Goal: Navigation & Orientation: Find specific page/section

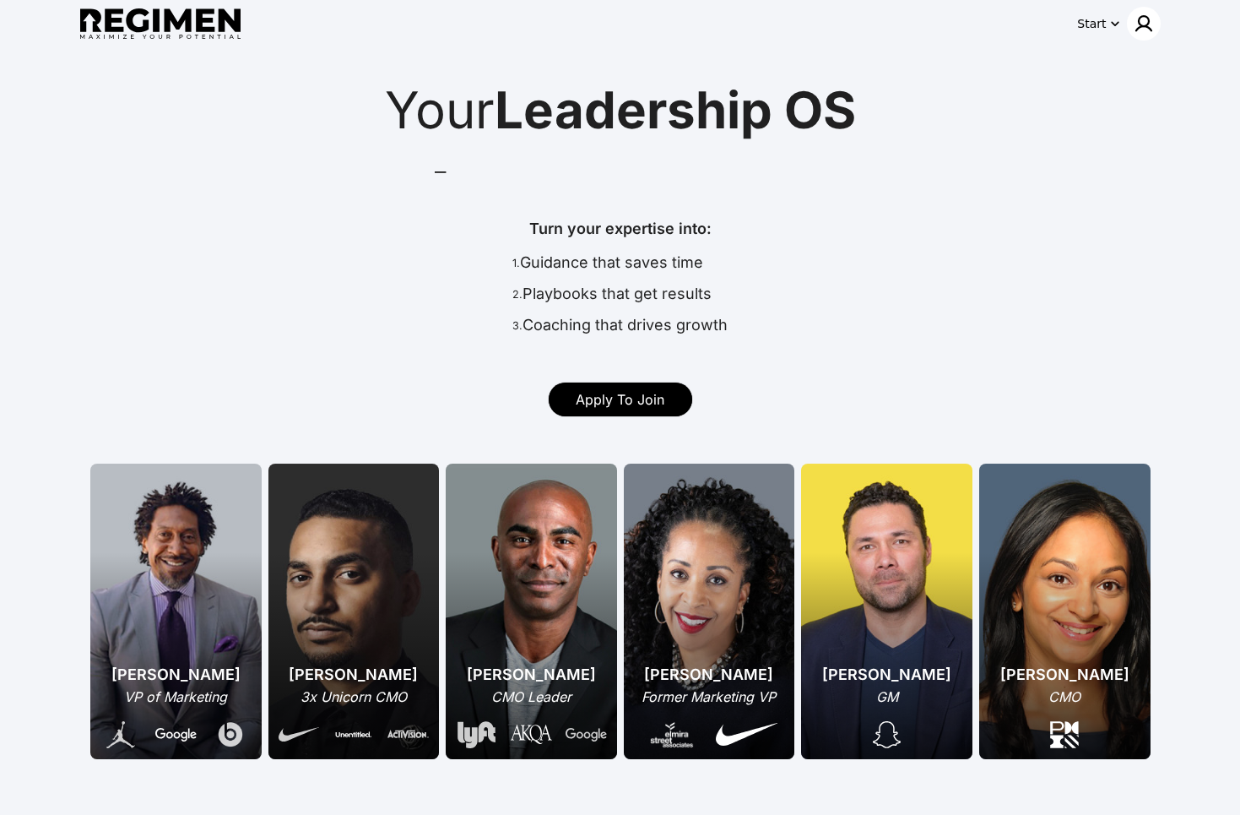
click at [1142, 33] on img at bounding box center [1144, 24] width 20 height 20
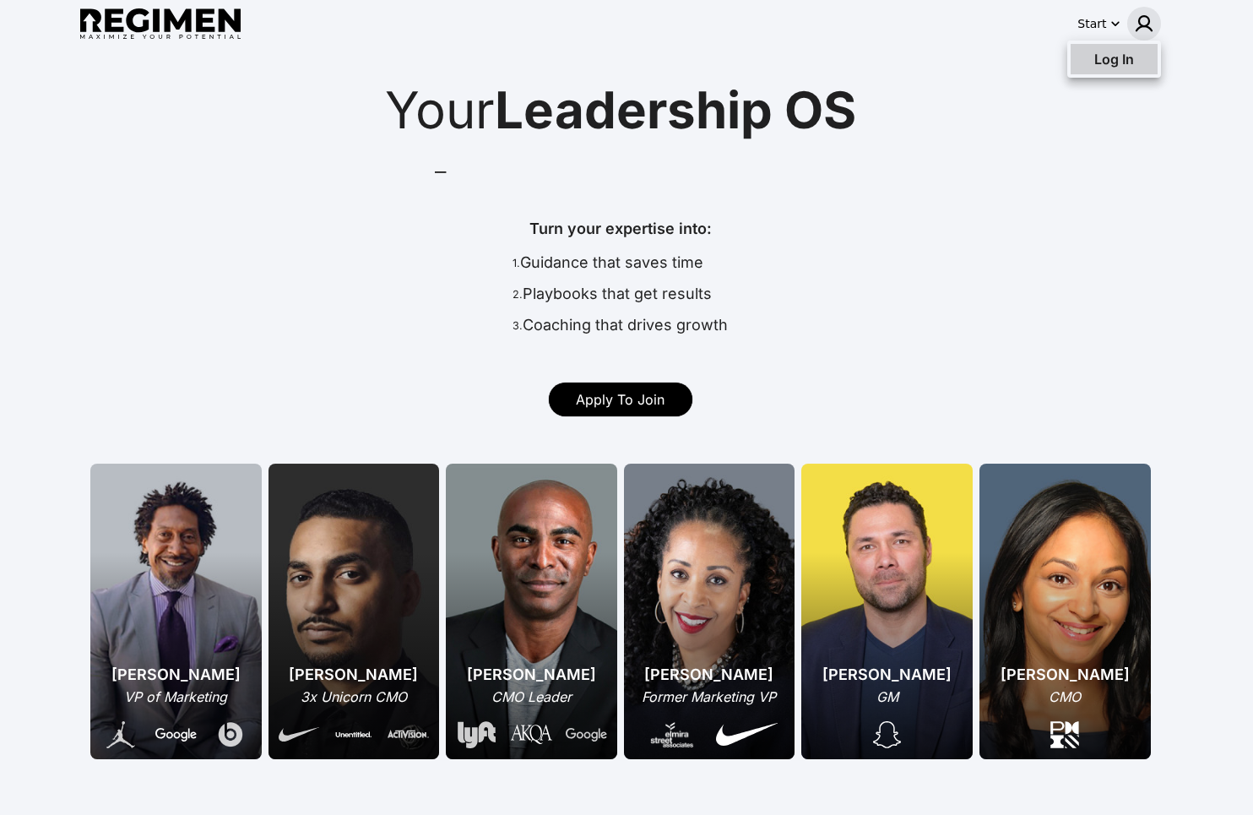
click at [1138, 46] on div "Log In" at bounding box center [1114, 59] width 87 height 30
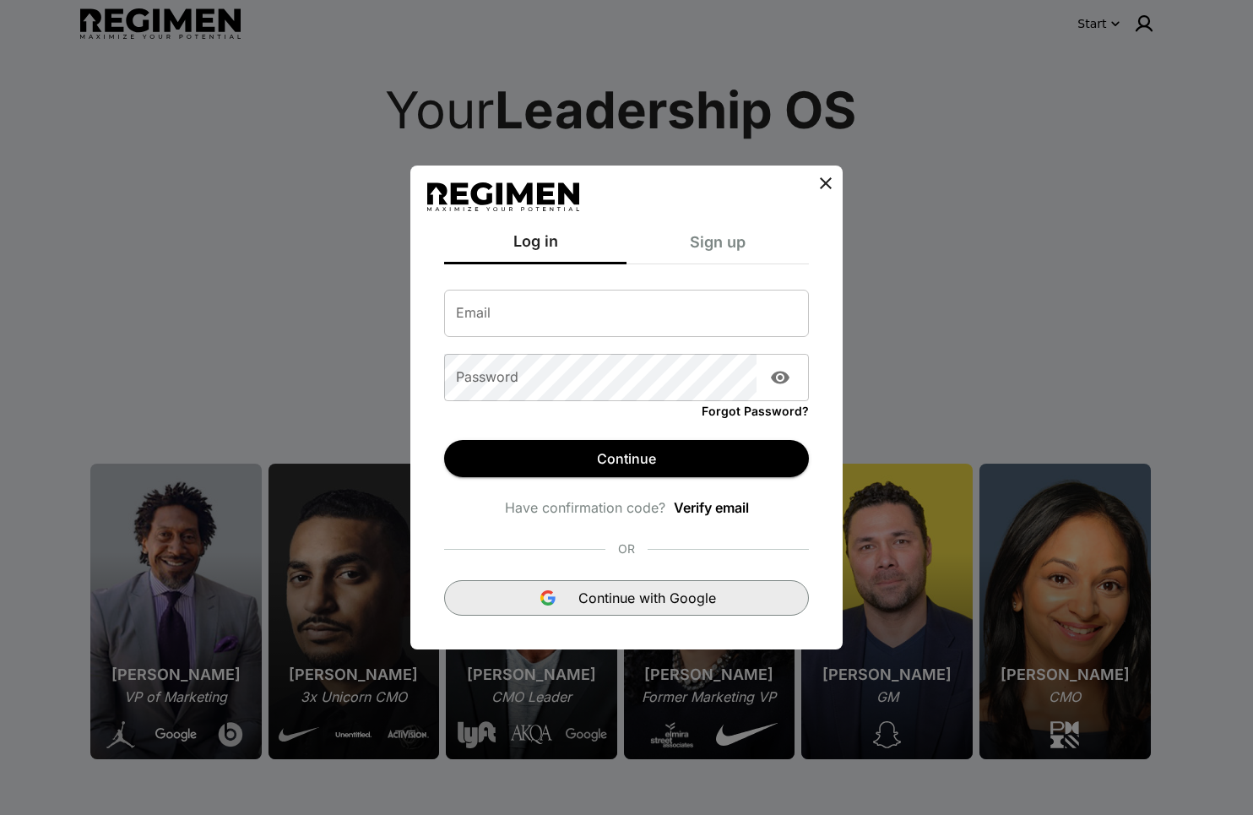
click at [632, 593] on span "Continue with Google" at bounding box center [647, 598] width 138 height 20
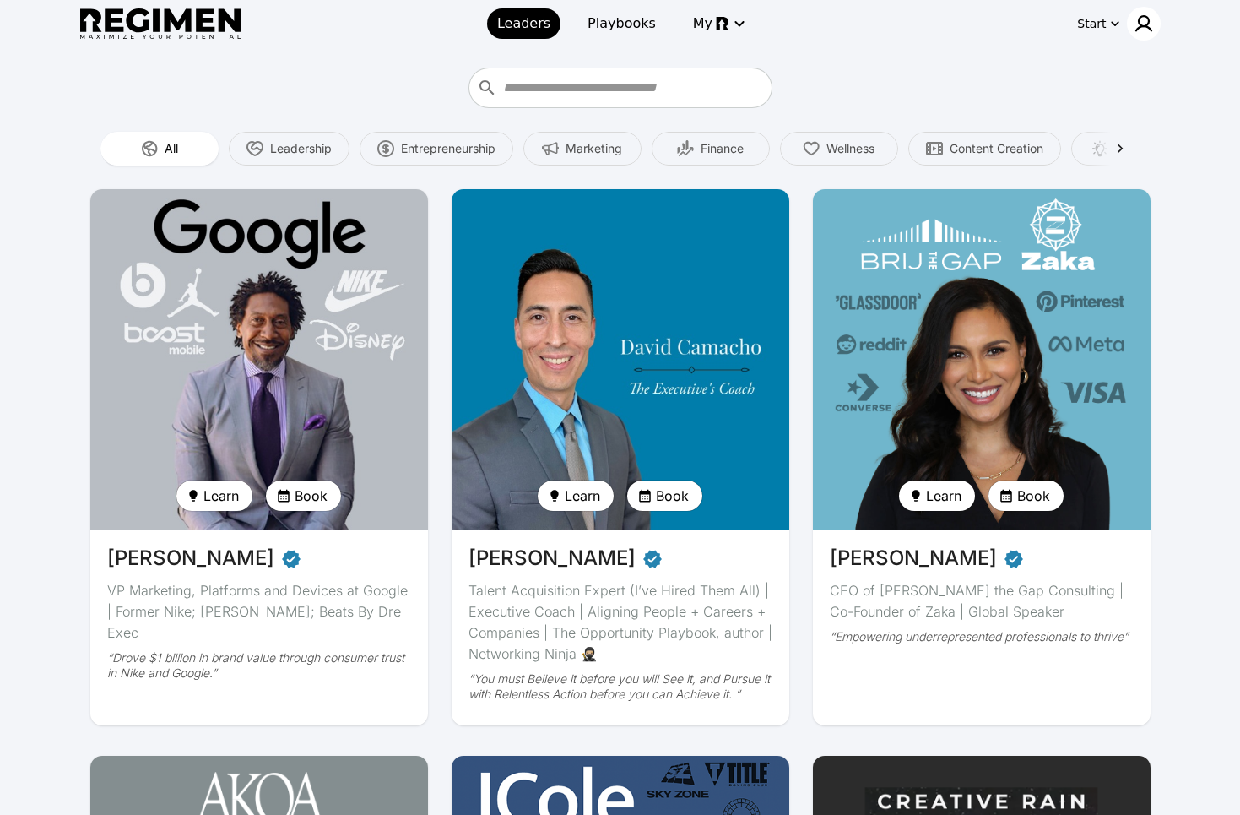
click at [1144, 20] on img at bounding box center [1144, 24] width 20 height 20
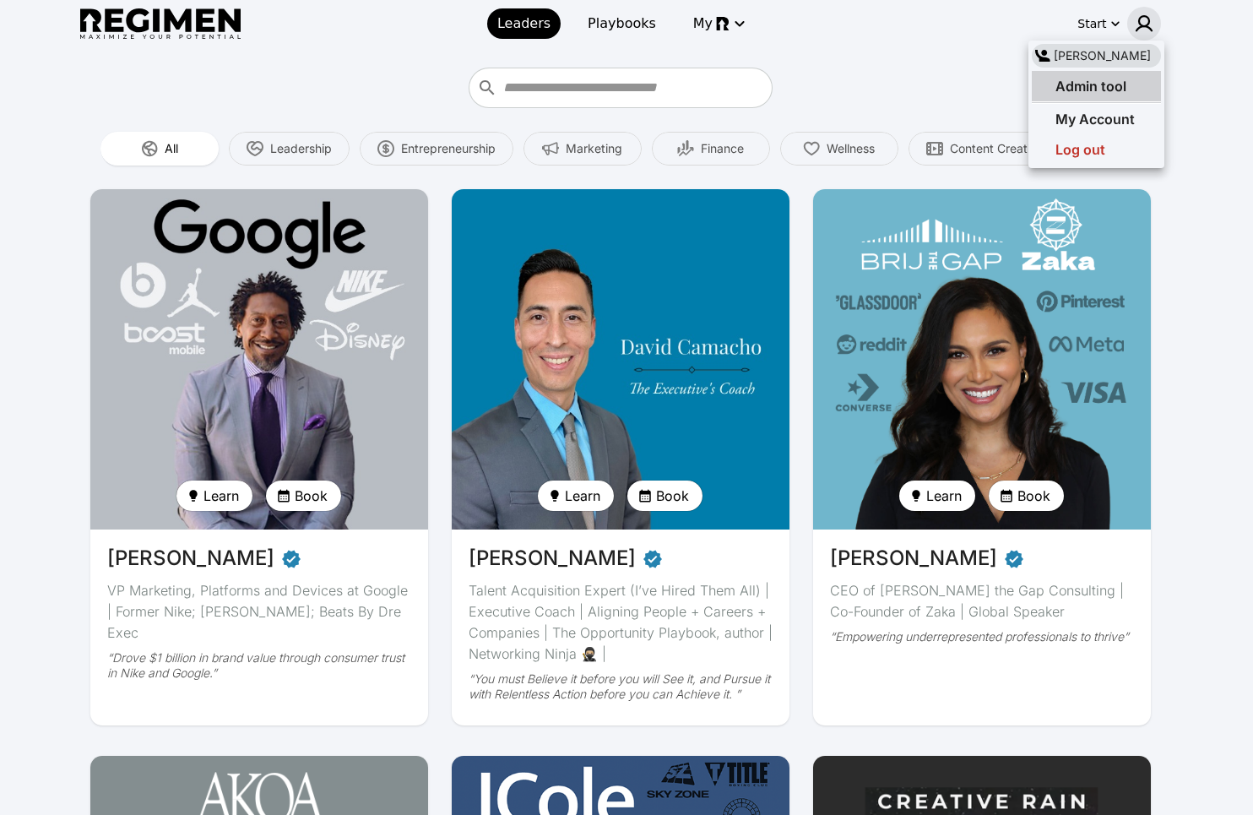
click at [1103, 86] on span "Admin tool" at bounding box center [1090, 86] width 71 height 17
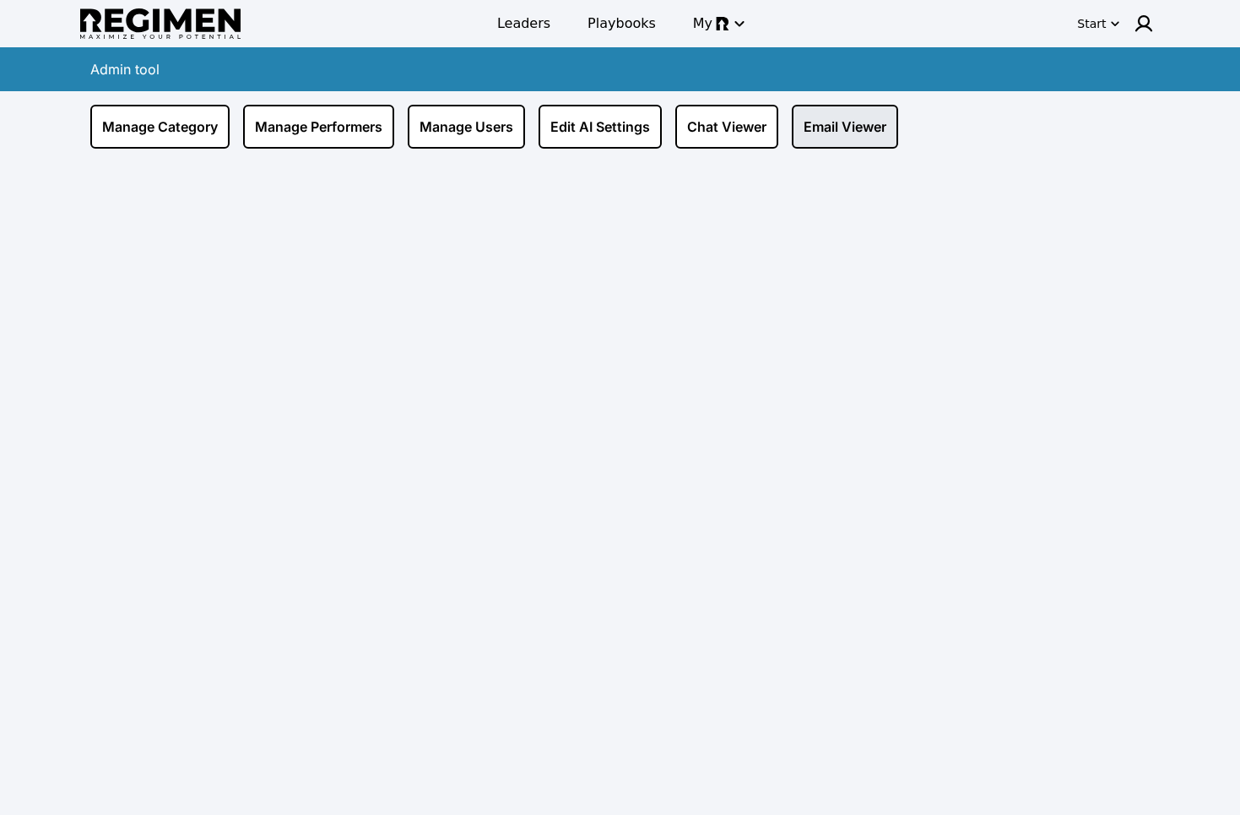
click at [851, 134] on link "Email Viewer" at bounding box center [845, 127] width 106 height 44
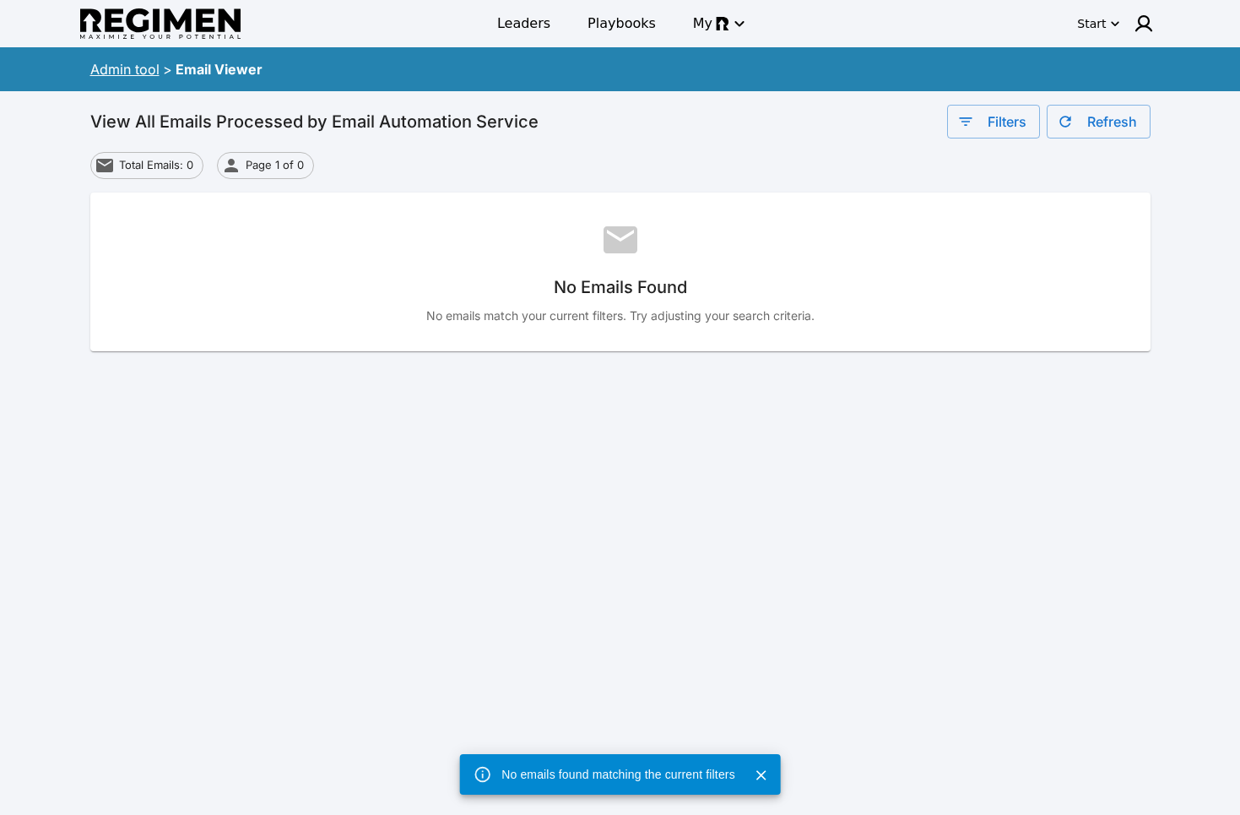
click at [976, 119] on button "Filters" at bounding box center [993, 122] width 93 height 34
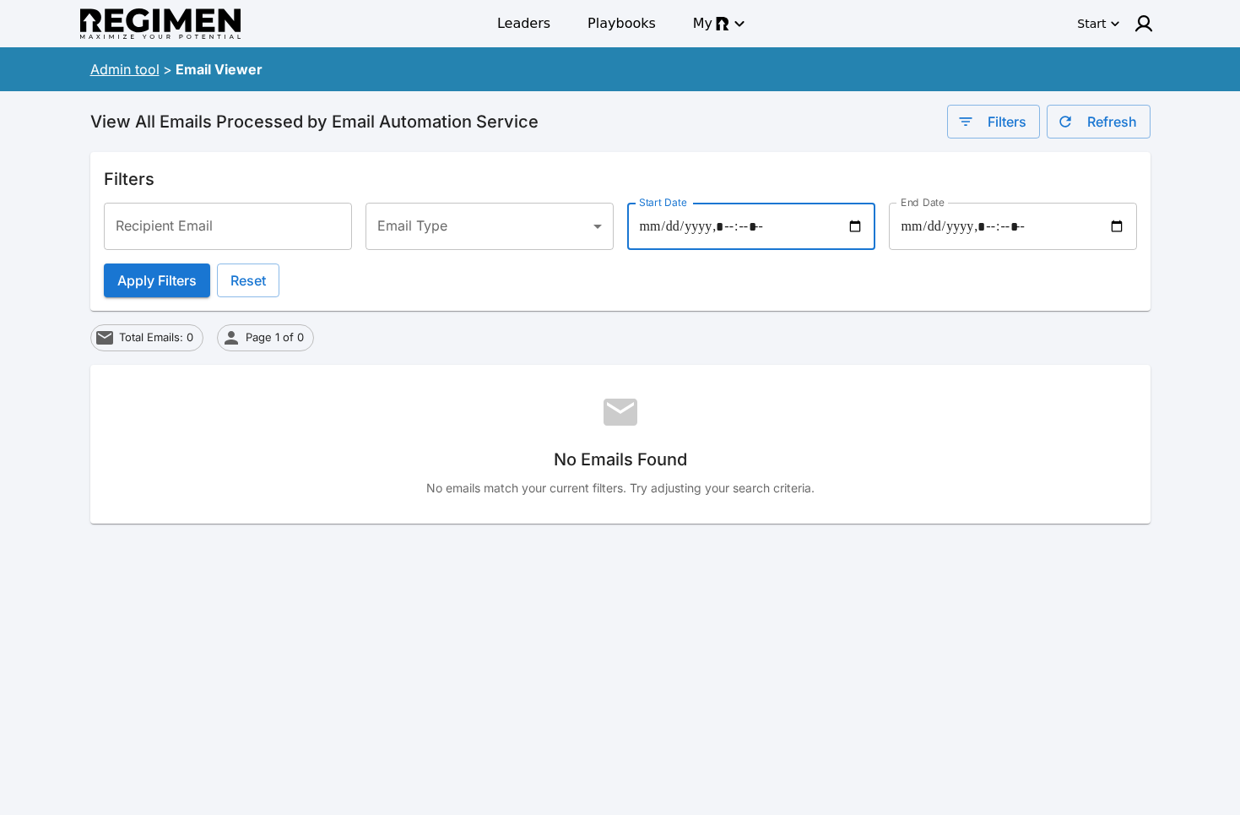
click at [753, 236] on input "Start Date" at bounding box center [751, 226] width 248 height 47
click at [847, 223] on input "Start Date" at bounding box center [751, 226] width 248 height 47
type input "**********"
click at [1115, 227] on input "End Date" at bounding box center [1013, 226] width 248 height 47
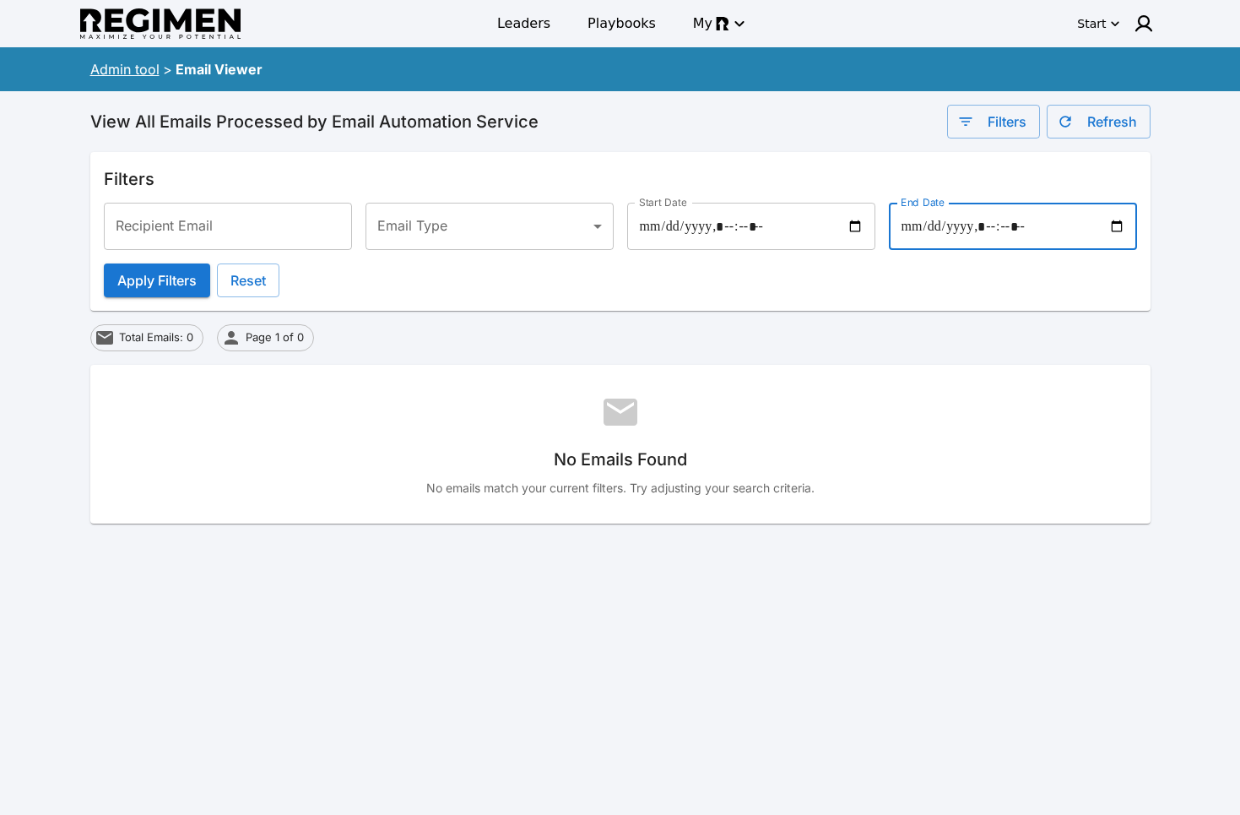
type input "**********"
click at [682, 133] on div "View All Emails Processed by Email Automation Service Filters Refresh" at bounding box center [620, 122] width 1060 height 34
click at [487, 217] on body "Leaders Playbooks My Start Admin tool > Email Viewer View All Emails Processed …" at bounding box center [620, 530] width 1240 height 1060
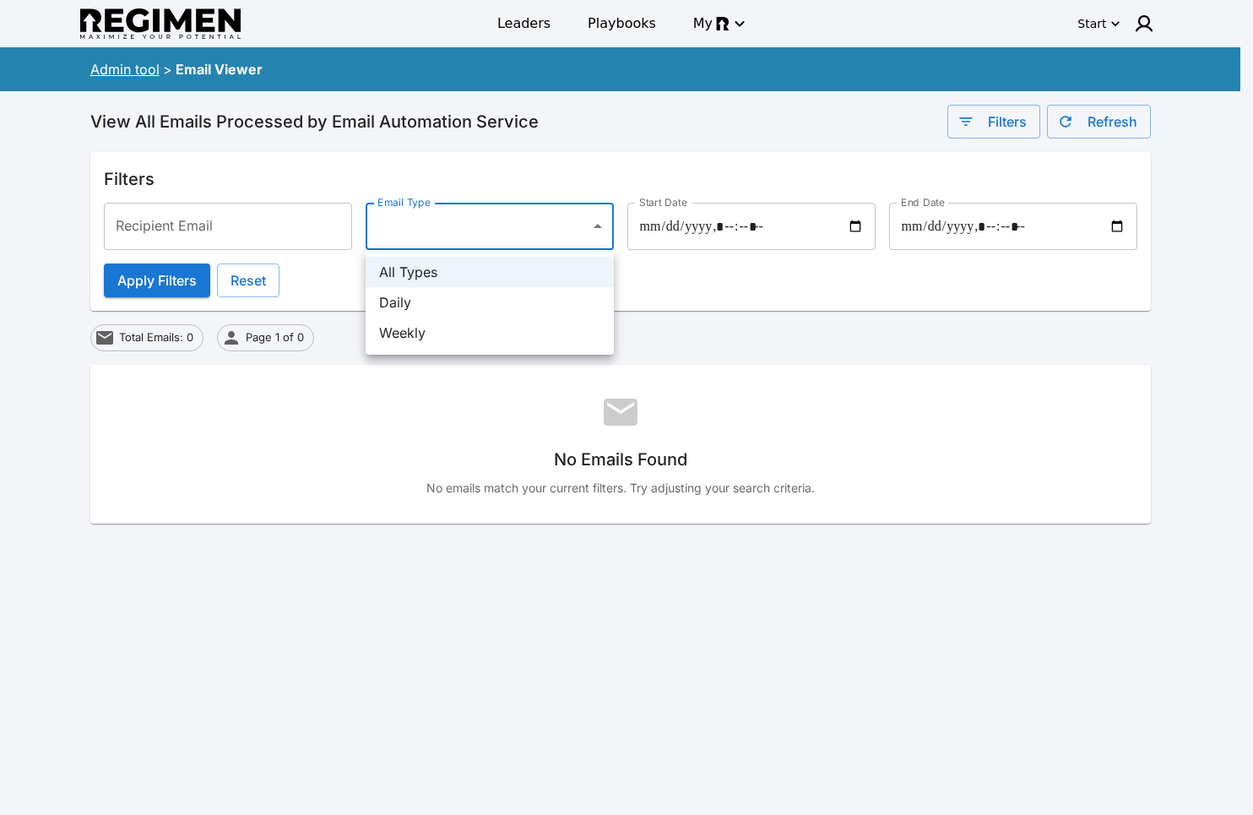
click at [431, 273] on li "All Types" at bounding box center [490, 272] width 248 height 30
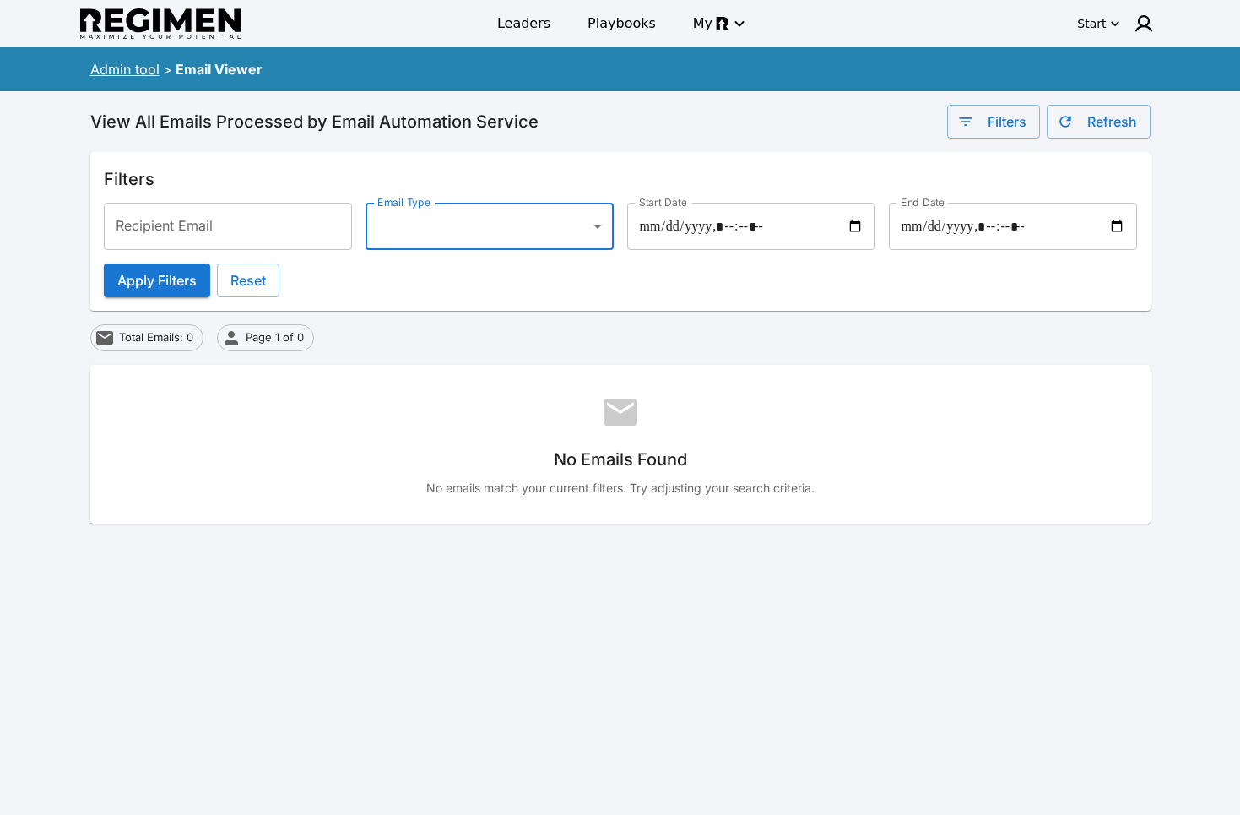
click at [277, 230] on input "Recipient Email" at bounding box center [228, 226] width 248 height 47
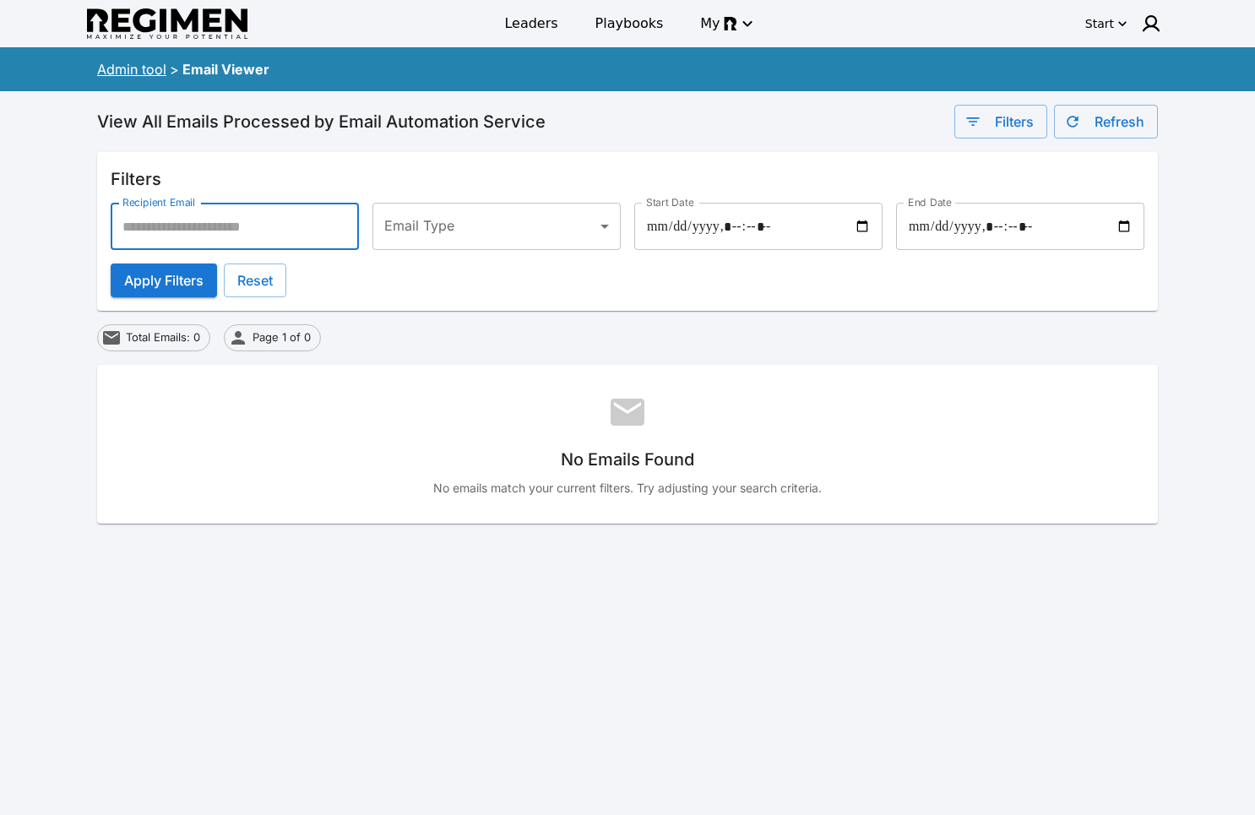
click at [297, 219] on input "Recipient Email" at bounding box center [235, 226] width 248 height 47
drag, startPoint x: 650, startPoint y: 145, endPoint x: 652, endPoint y: 128, distance: 17.0
click at [650, 144] on div "View All Emails Processed by Email Automation Service Filters Refresh Filters R…" at bounding box center [627, 314] width 1060 height 419
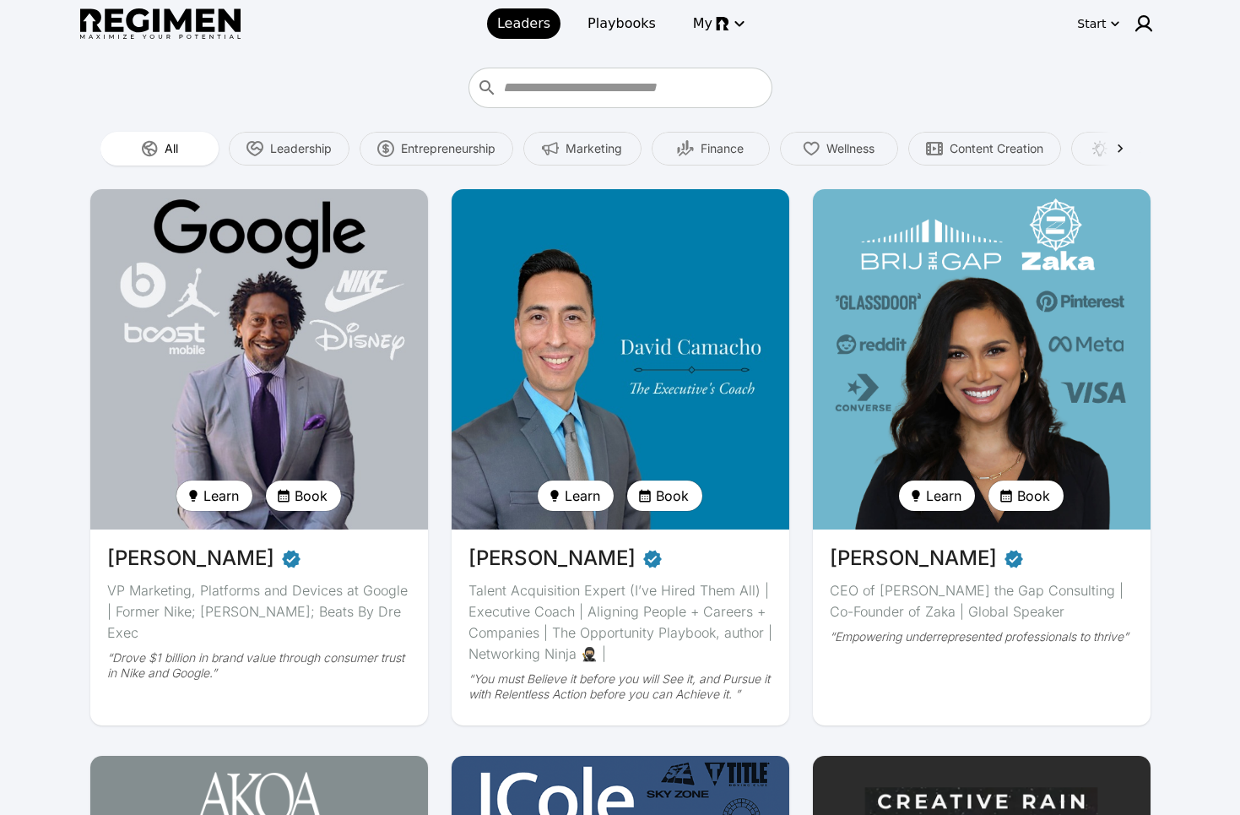
click at [588, 97] on input "Who do you want to learn from?" at bounding box center [635, 87] width 264 height 27
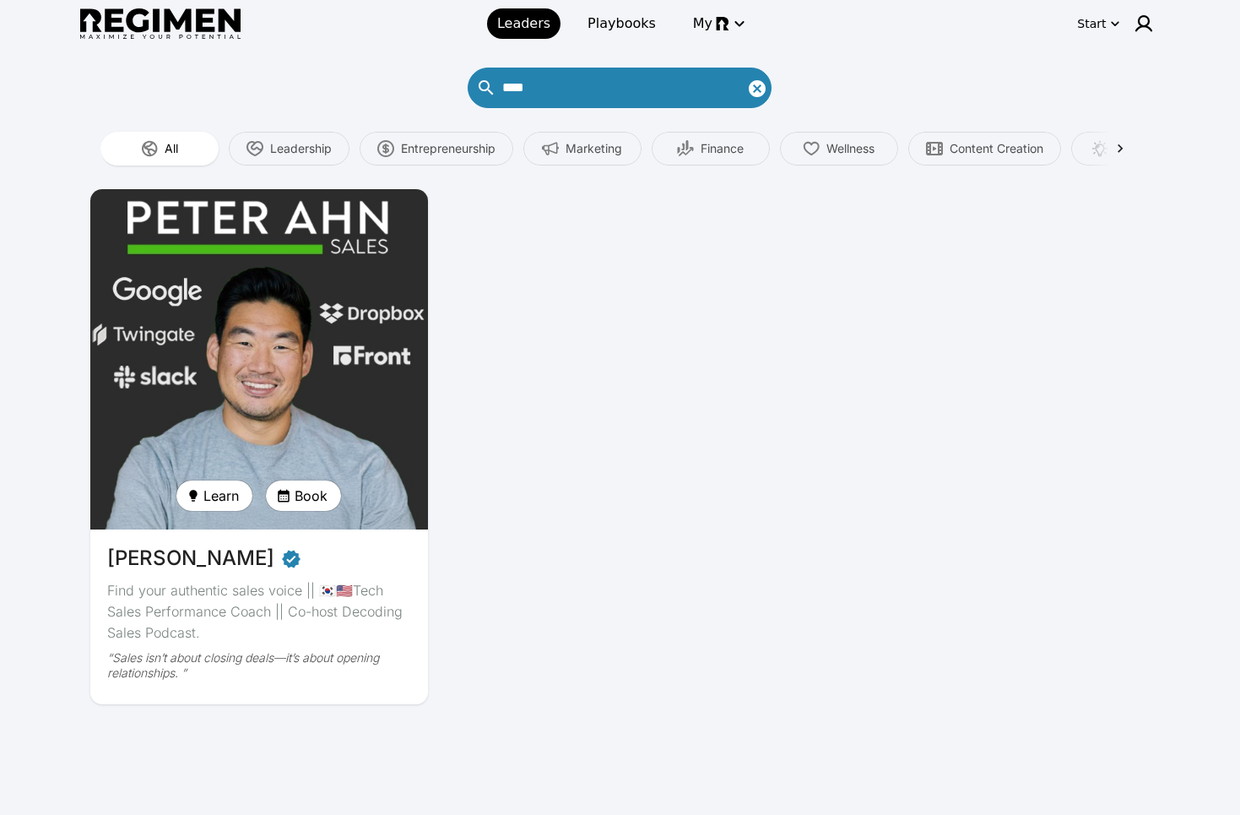
type input "****"
click at [210, 314] on img at bounding box center [259, 359] width 348 height 350
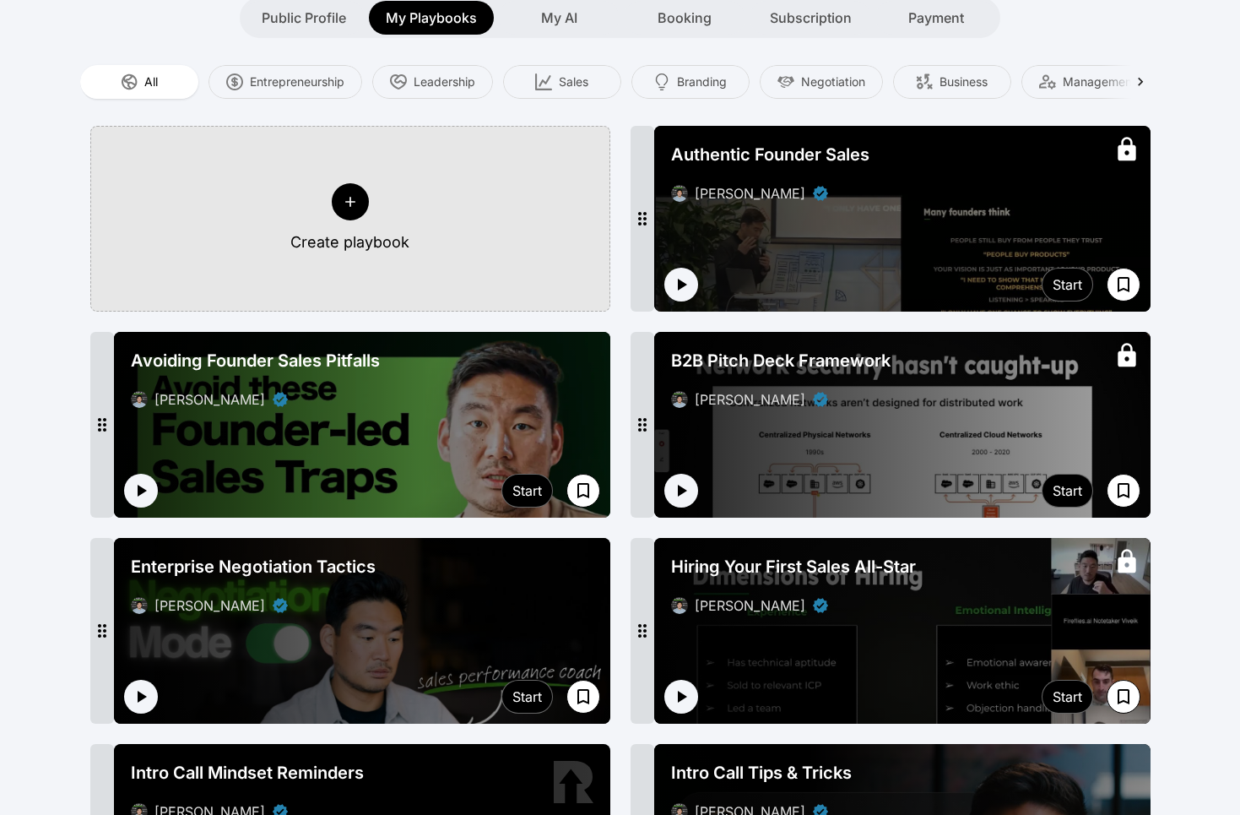
scroll to position [277, 0]
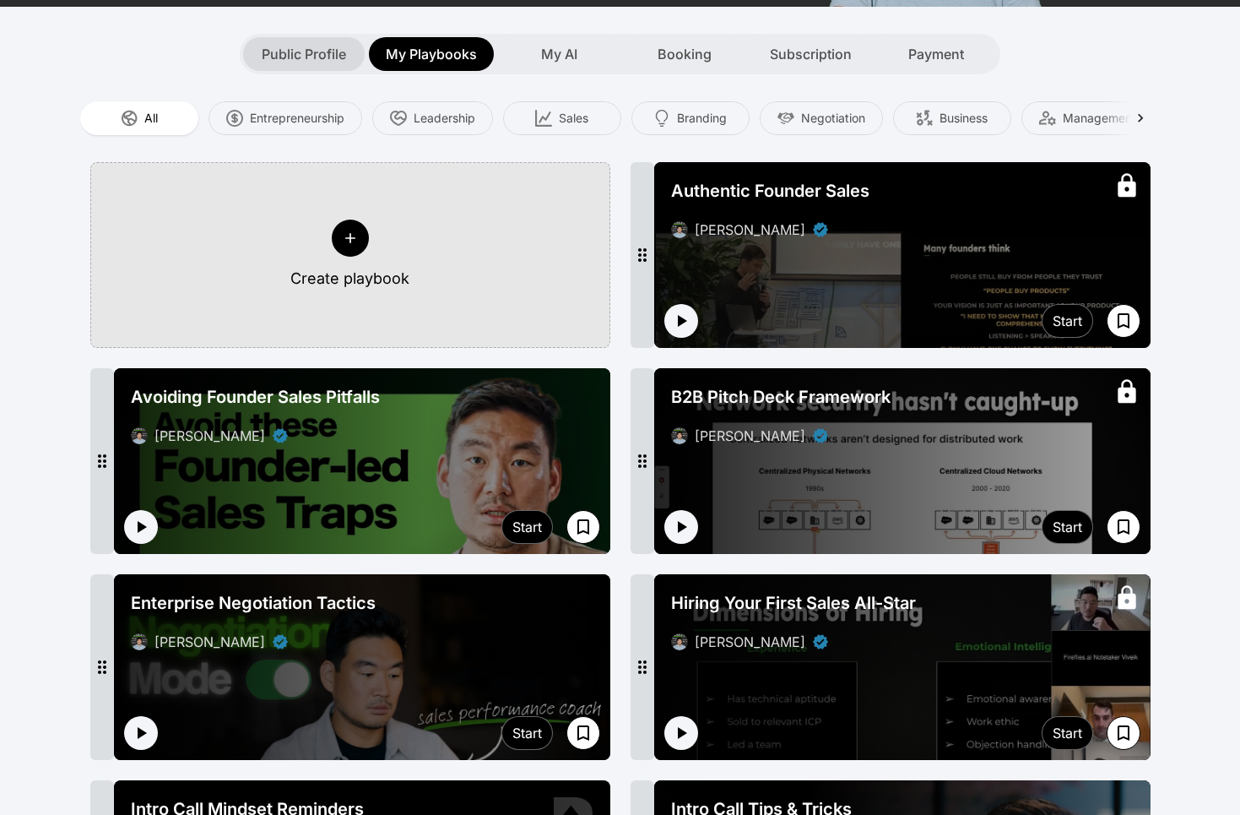
click at [310, 51] on span "Public Profile" at bounding box center [304, 54] width 84 height 20
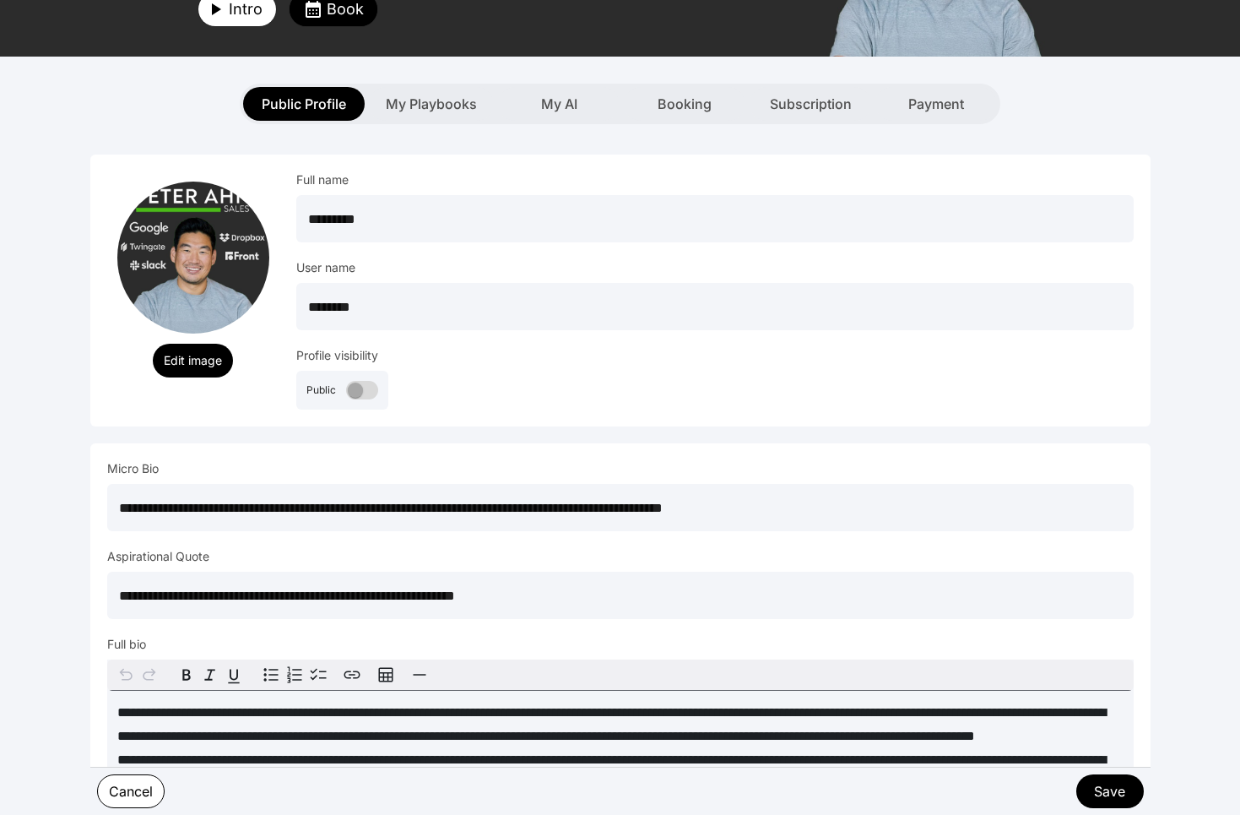
scroll to position [23, 0]
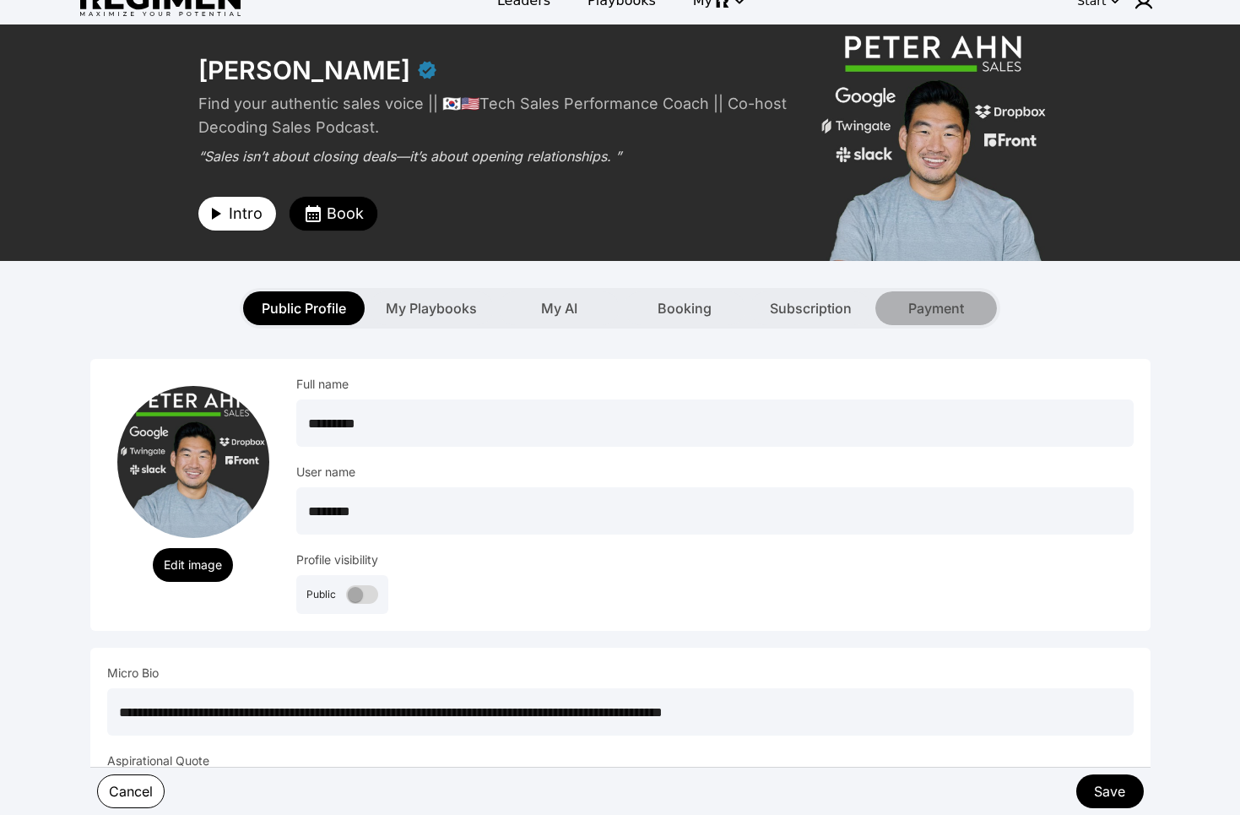
click at [921, 303] on span "Payment" at bounding box center [936, 308] width 56 height 20
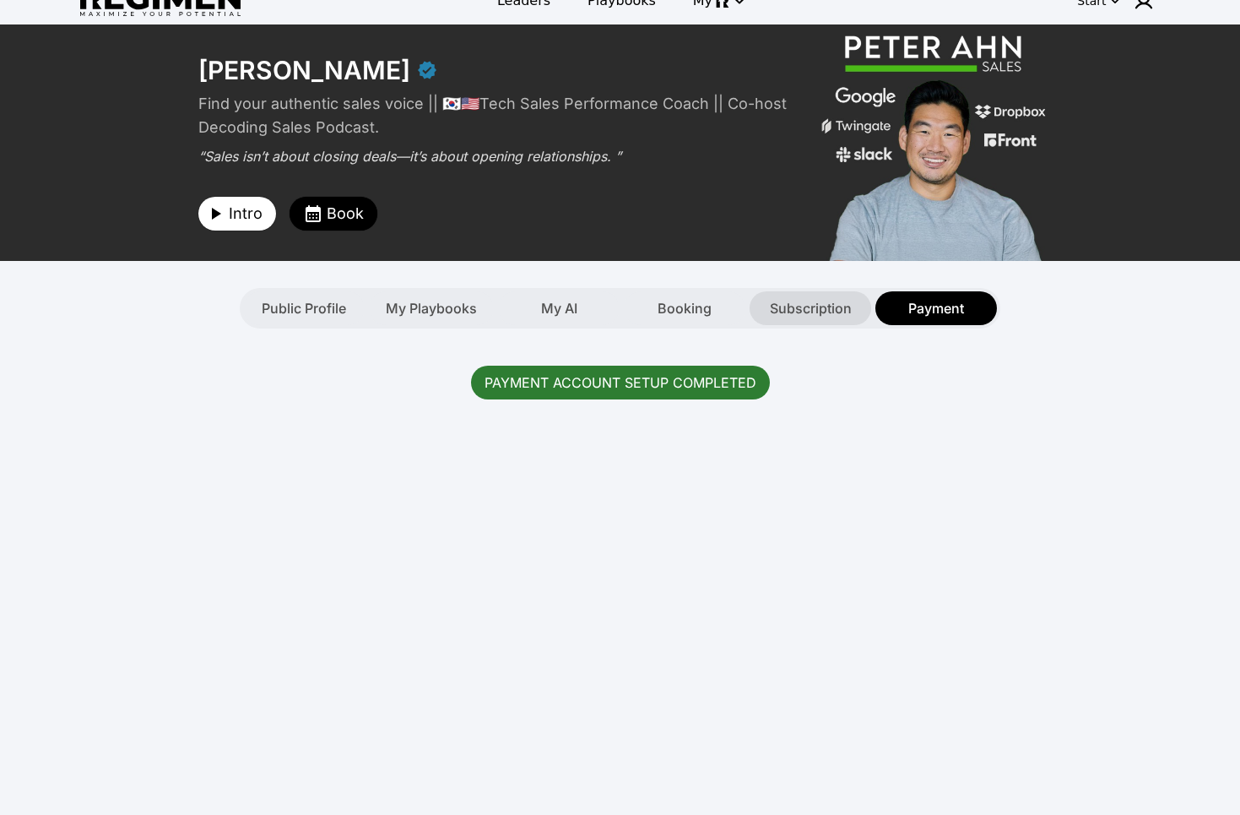
click at [805, 316] on span "Subscription" at bounding box center [811, 308] width 82 height 20
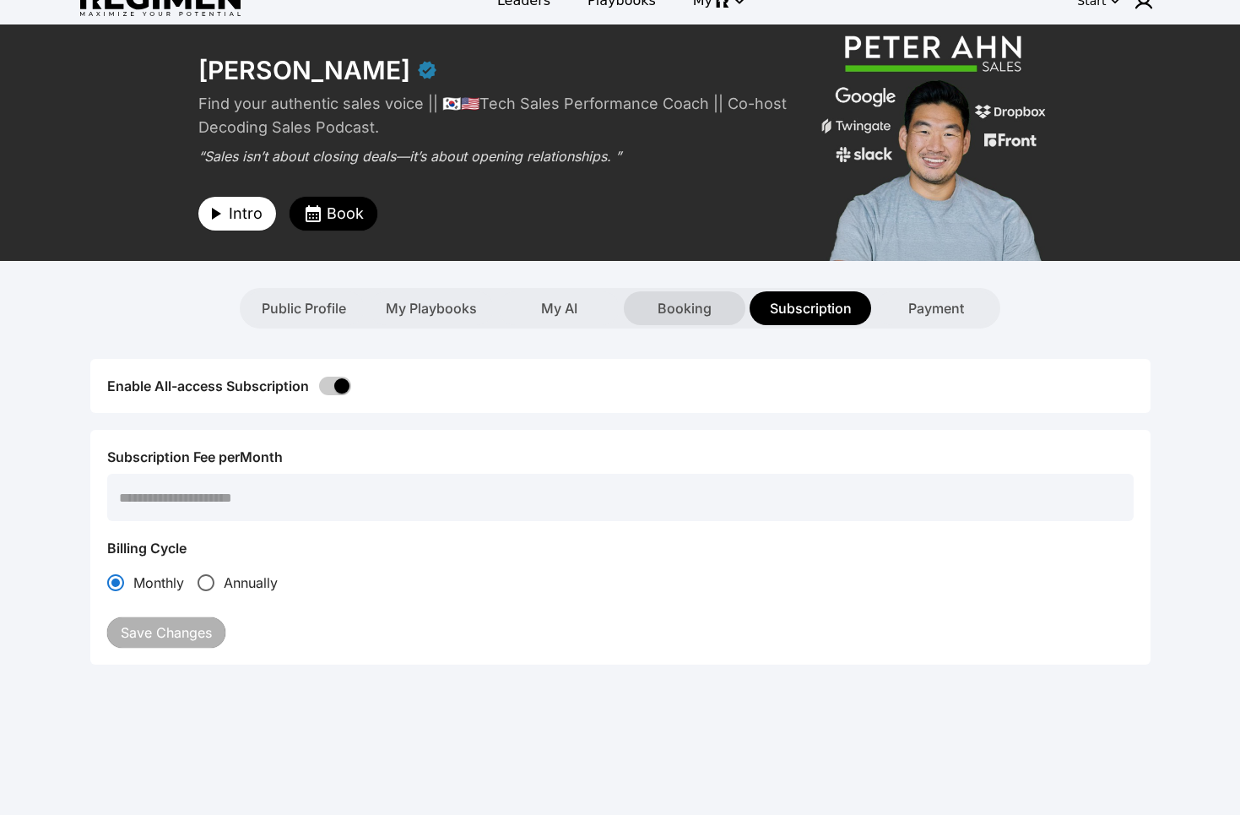
click at [655, 318] on div "Booking" at bounding box center [685, 308] width 122 height 34
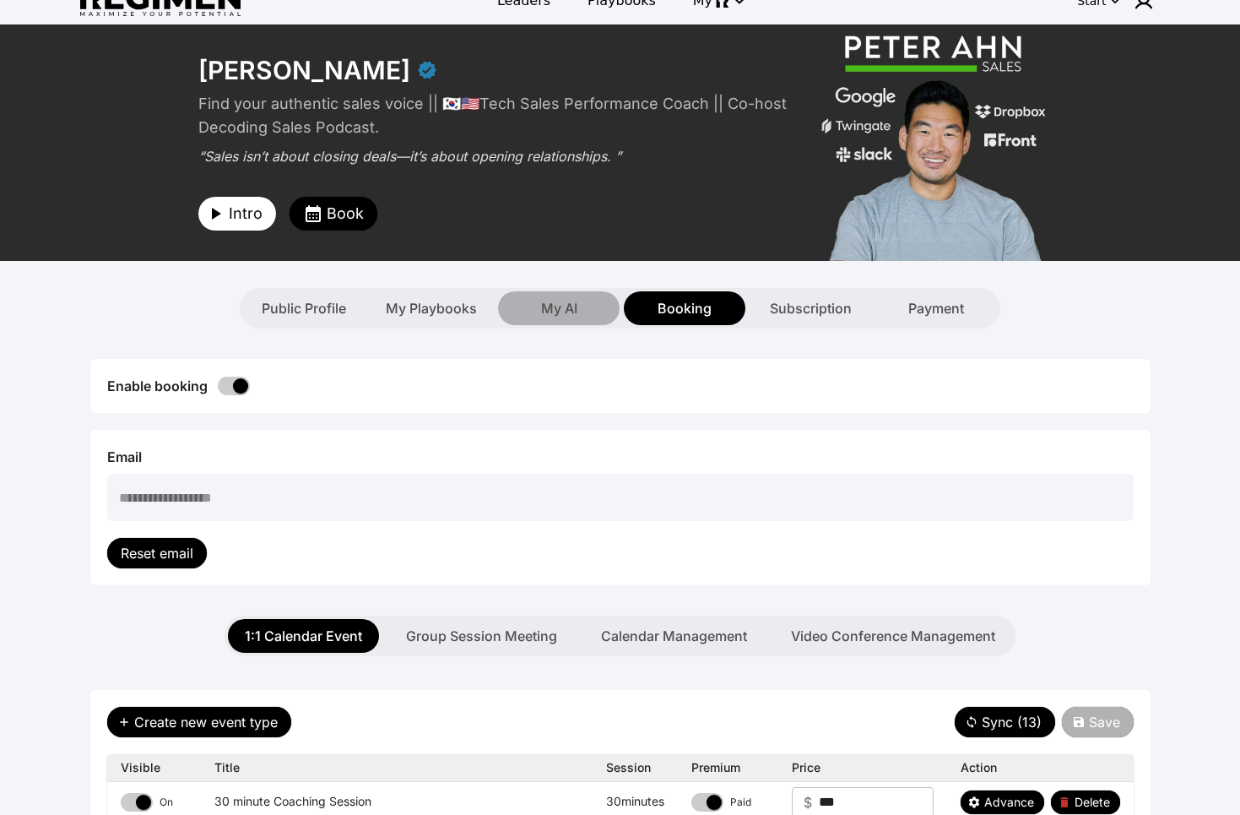
click at [556, 306] on span "My AI" at bounding box center [559, 308] width 36 height 20
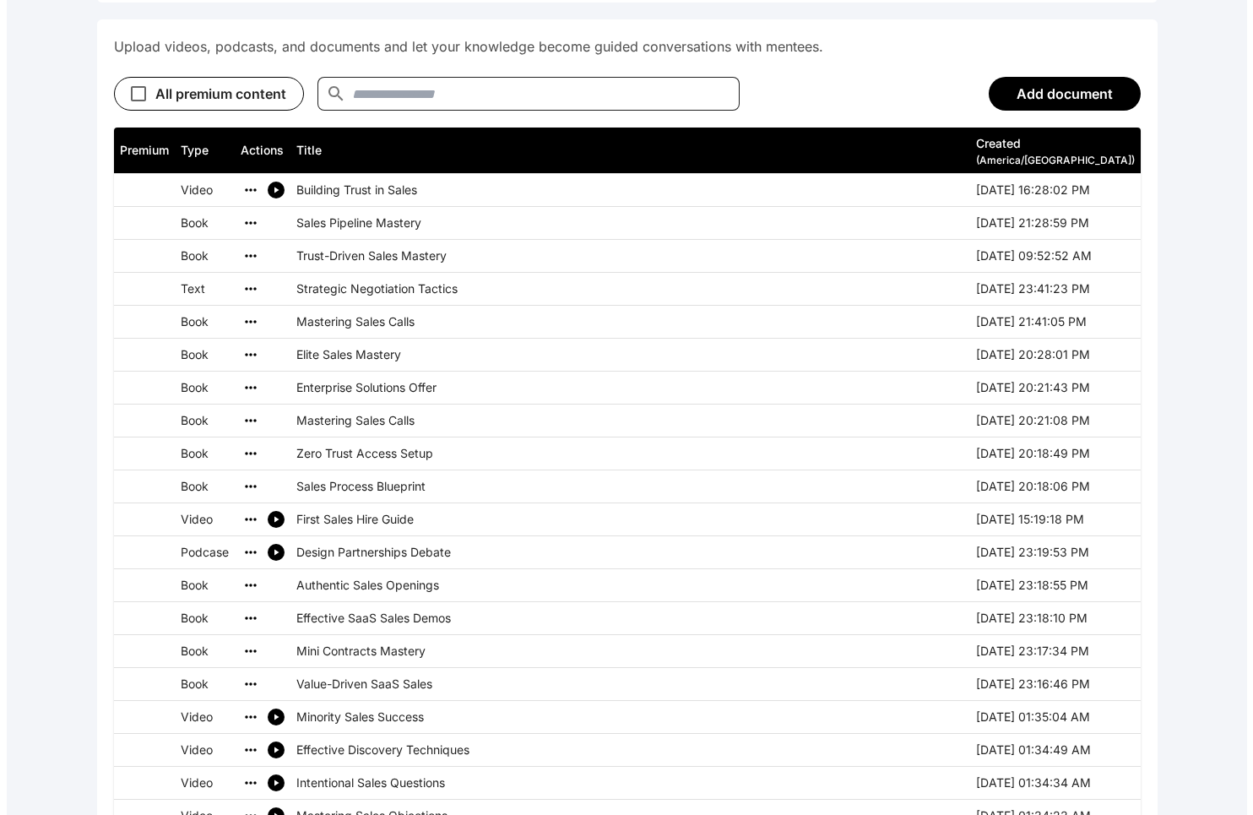
scroll to position [726, 0]
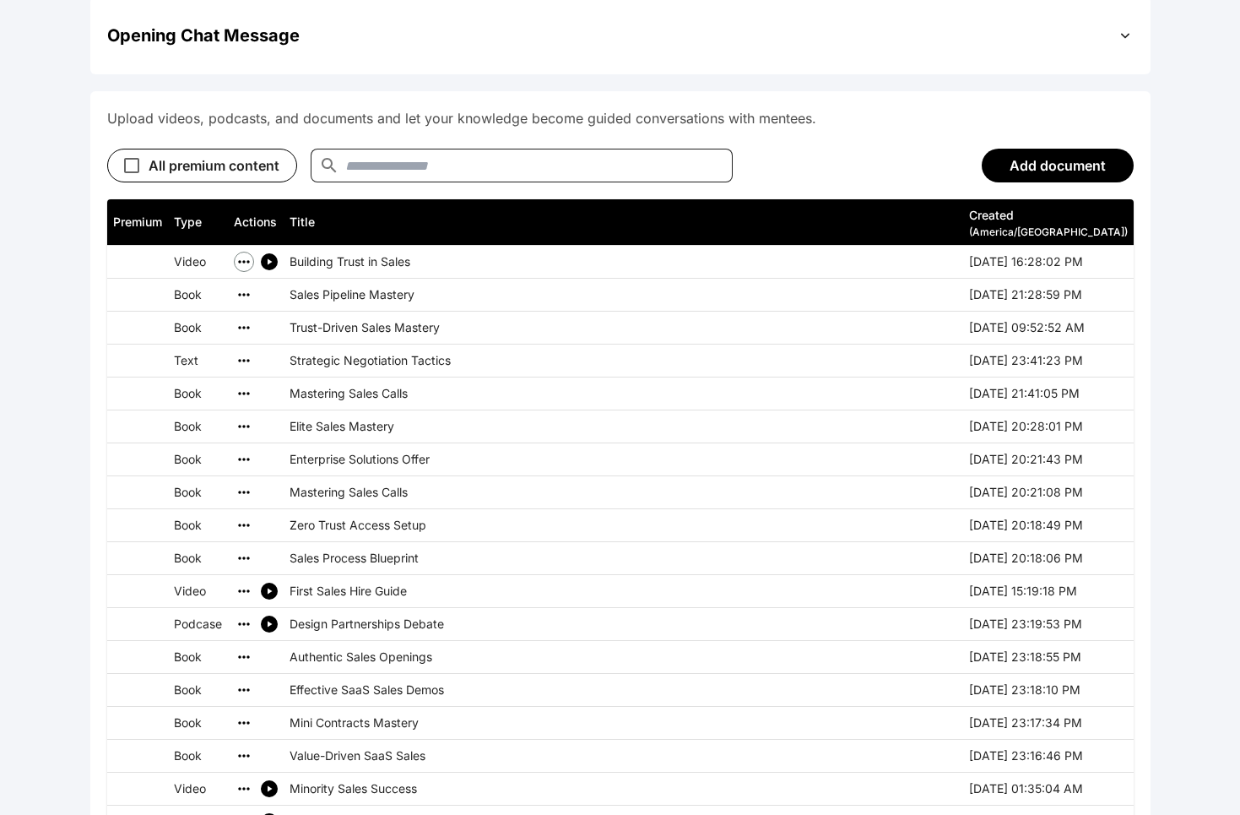
click at [241, 263] on icon "simple table" at bounding box center [244, 261] width 17 height 17
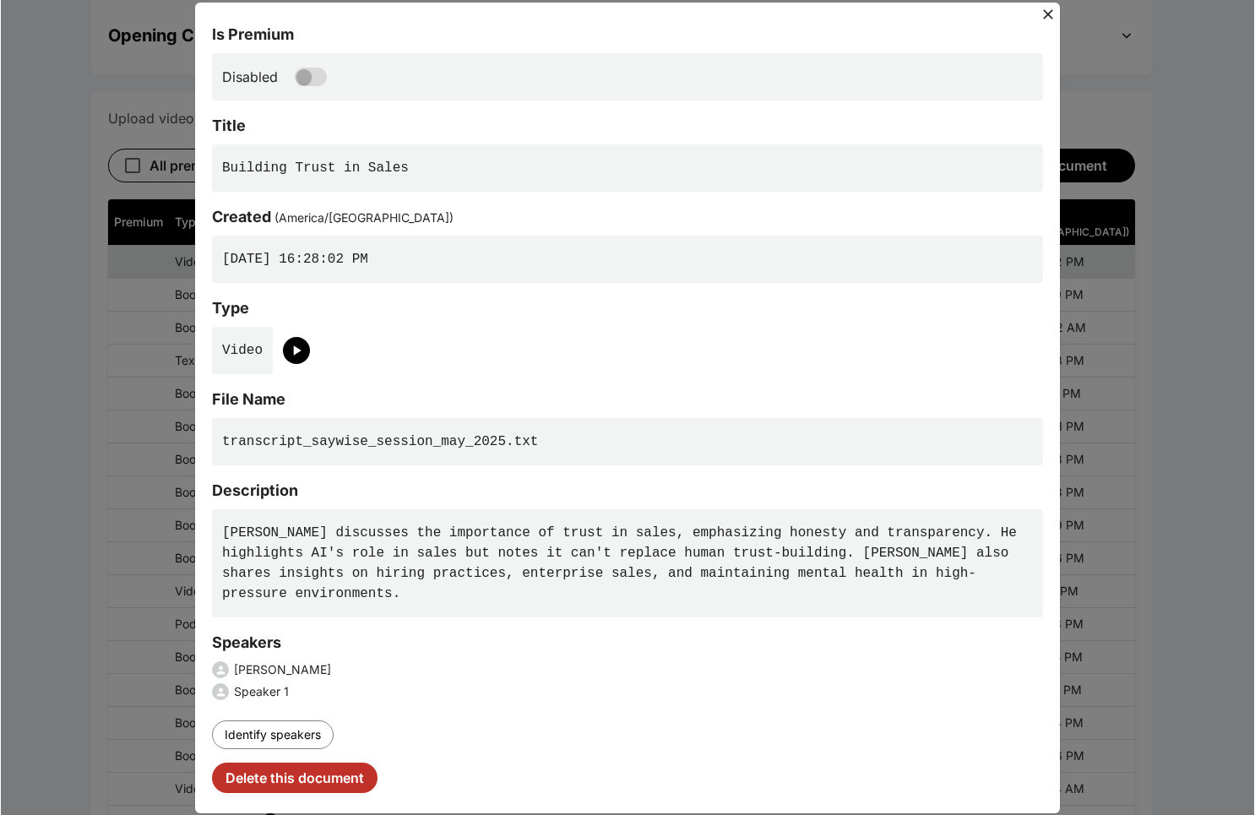
scroll to position [0, 0]
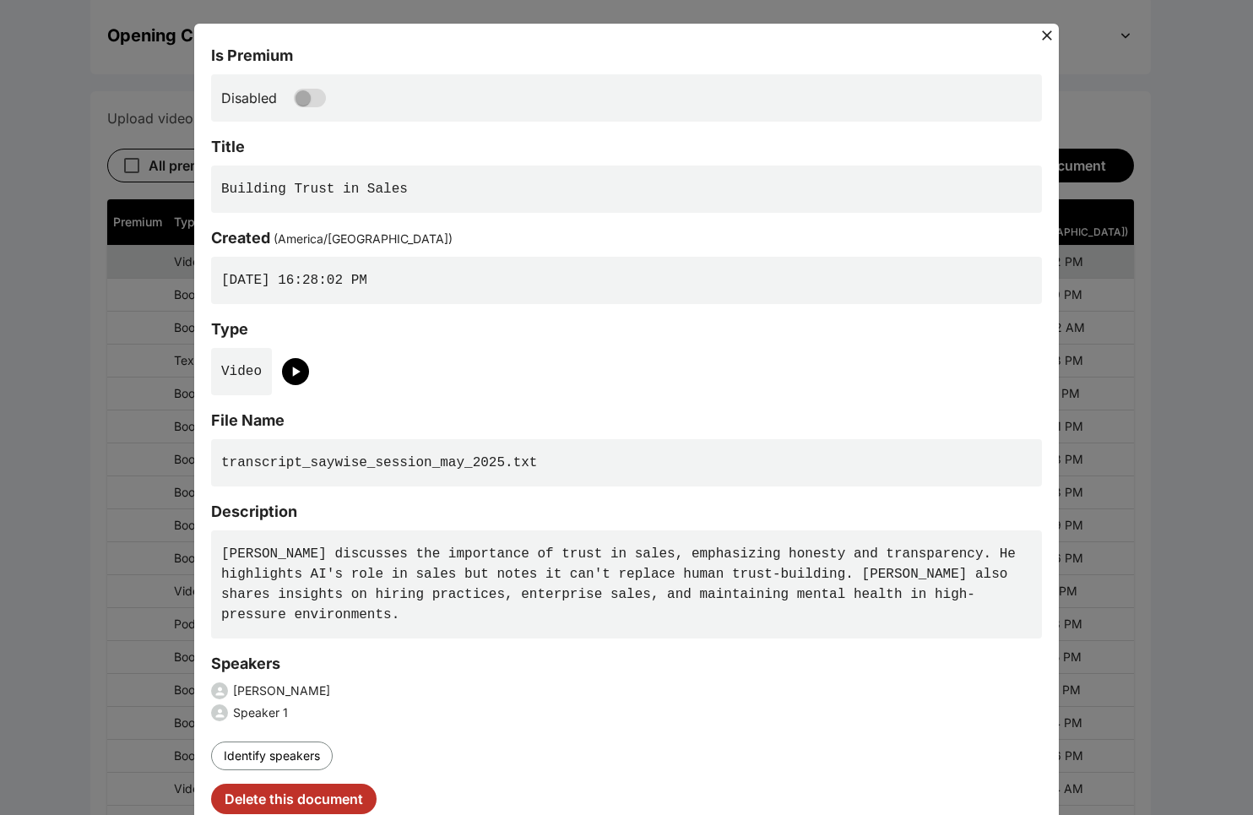
click at [75, 447] on div "Is Premium Disabled Title Building Trust in Sales Created ( America/Toronto ) 2…" at bounding box center [626, 407] width 1253 height 815
click at [1044, 28] on icon at bounding box center [1046, 35] width 17 height 17
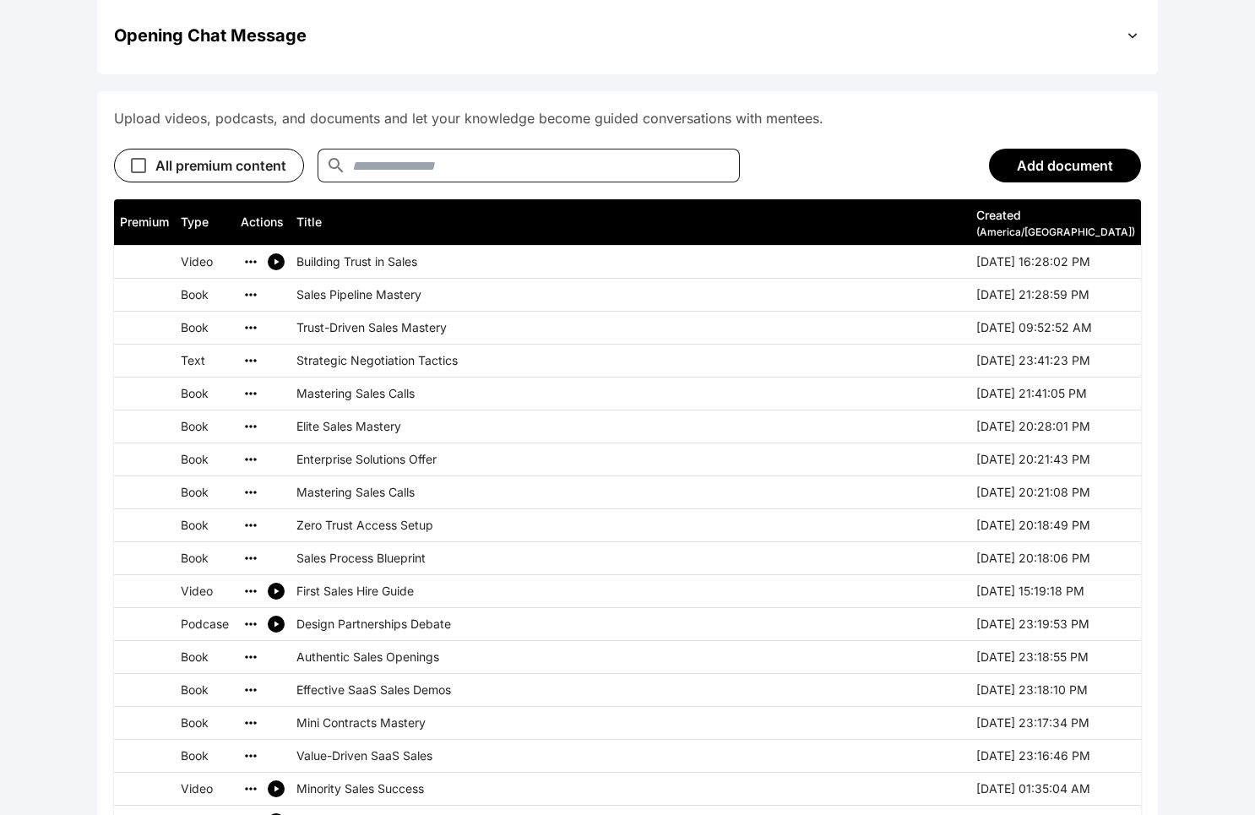
click at [138, 259] on th "simple table" at bounding box center [144, 262] width 61 height 33
click at [132, 258] on th "simple table" at bounding box center [144, 262] width 61 height 33
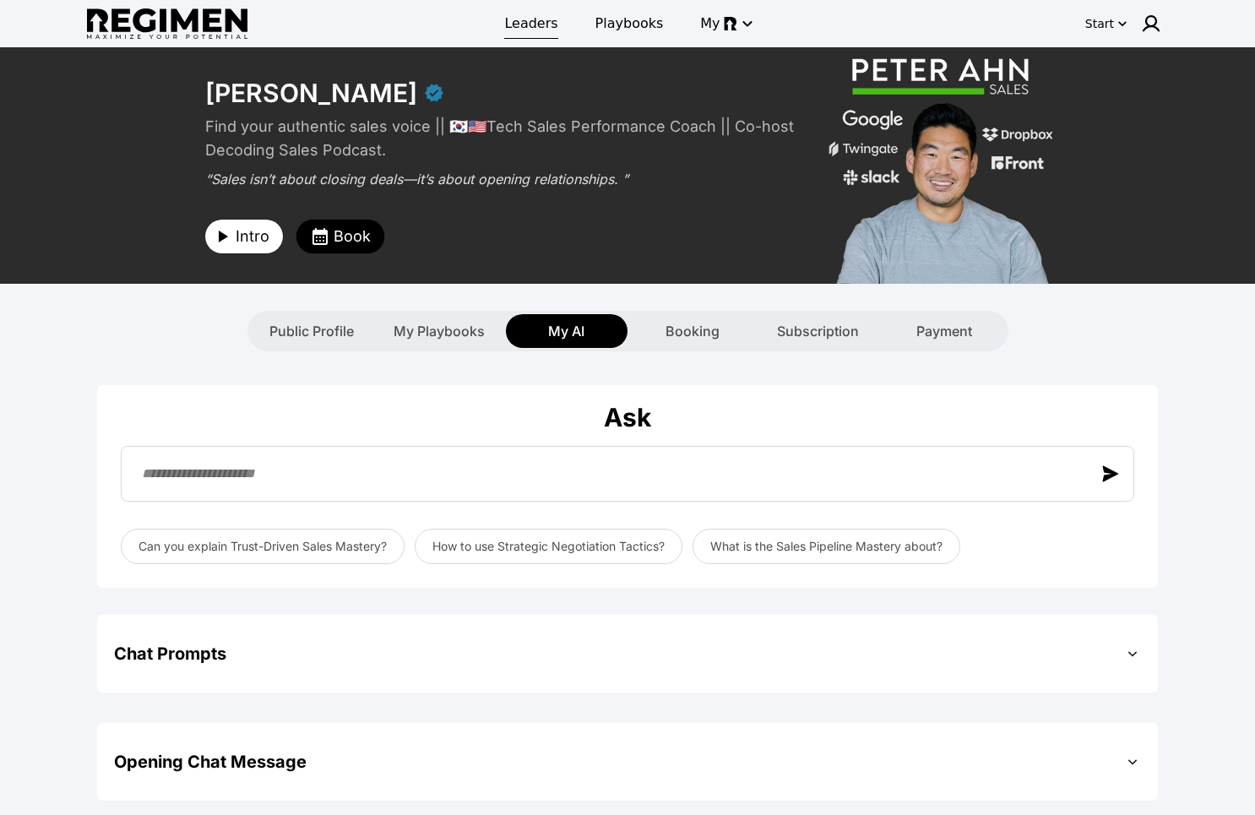
click at [553, 30] on span "Leaders" at bounding box center [530, 24] width 53 height 20
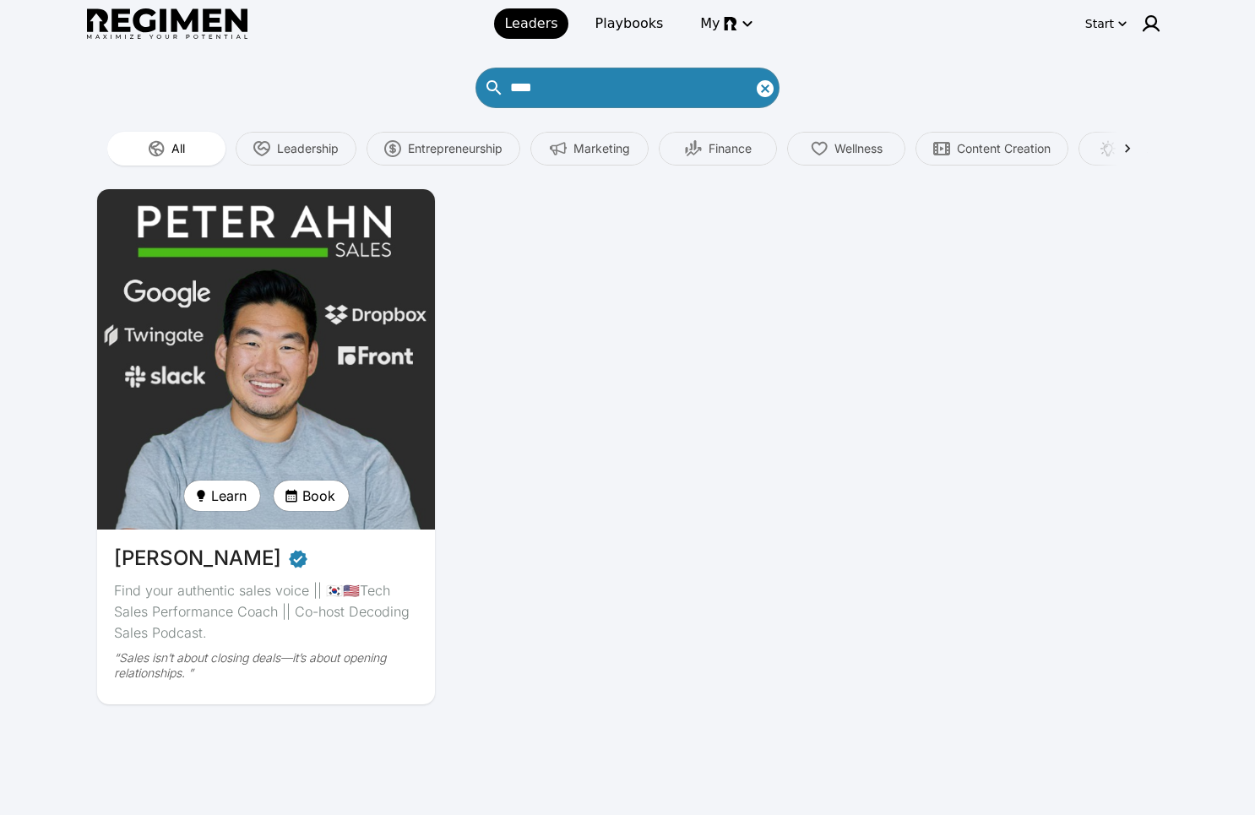
click at [766, 97] on icon "Clear search text" at bounding box center [765, 89] width 20 height 20
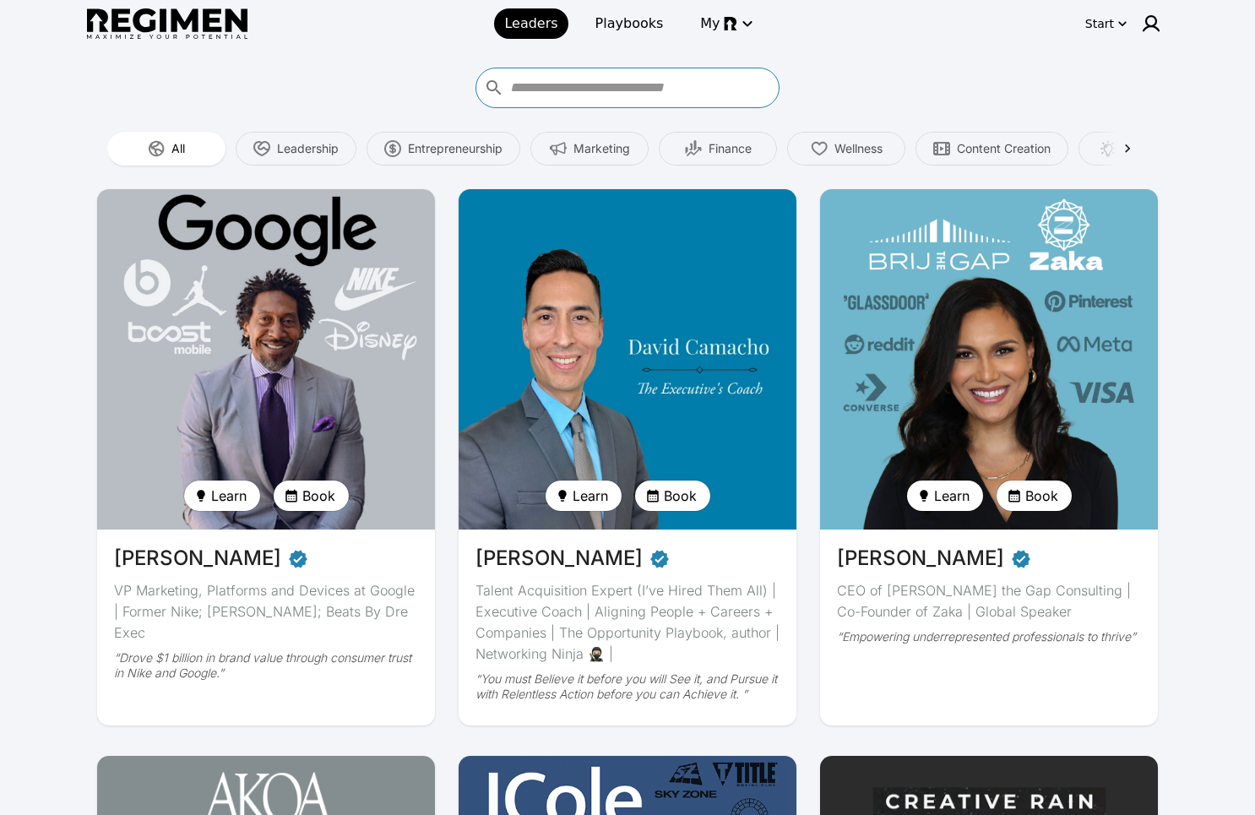
click at [309, 297] on img at bounding box center [266, 359] width 348 height 350
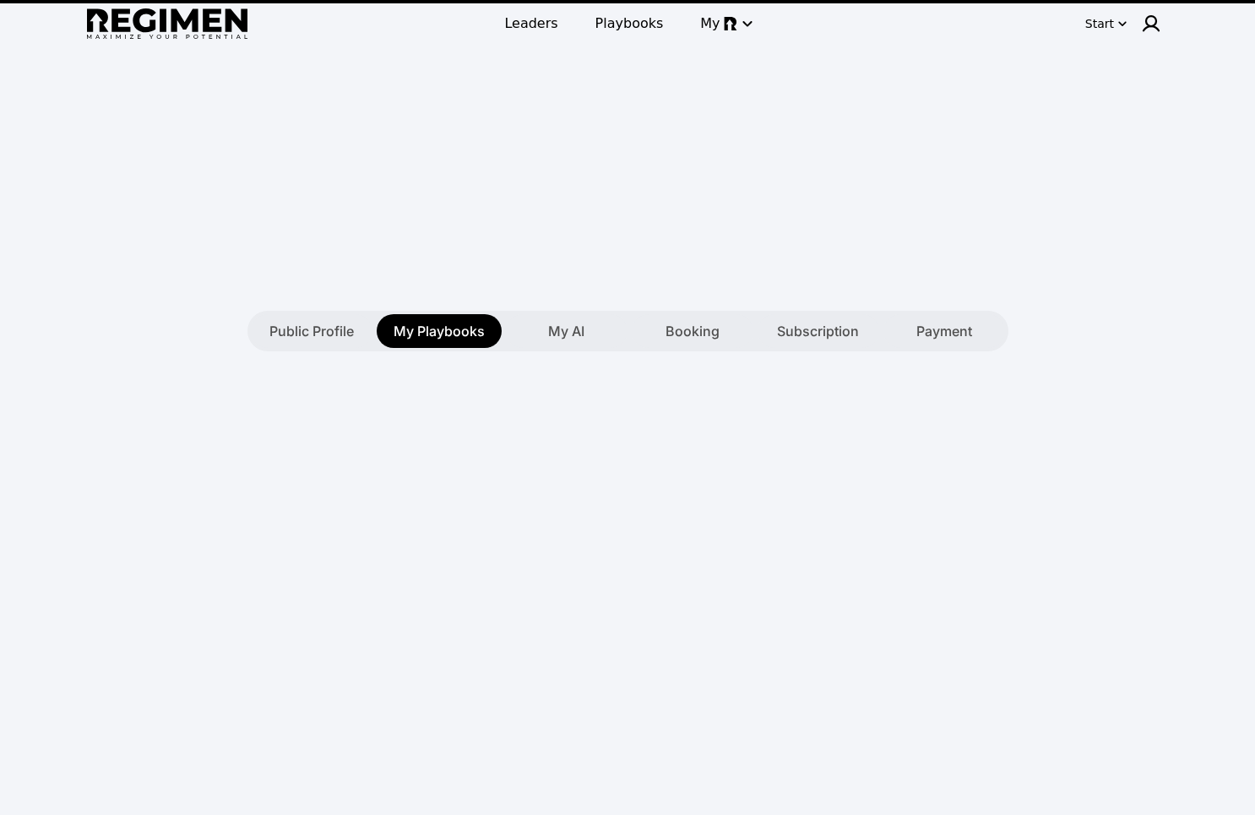
type textarea "**********"
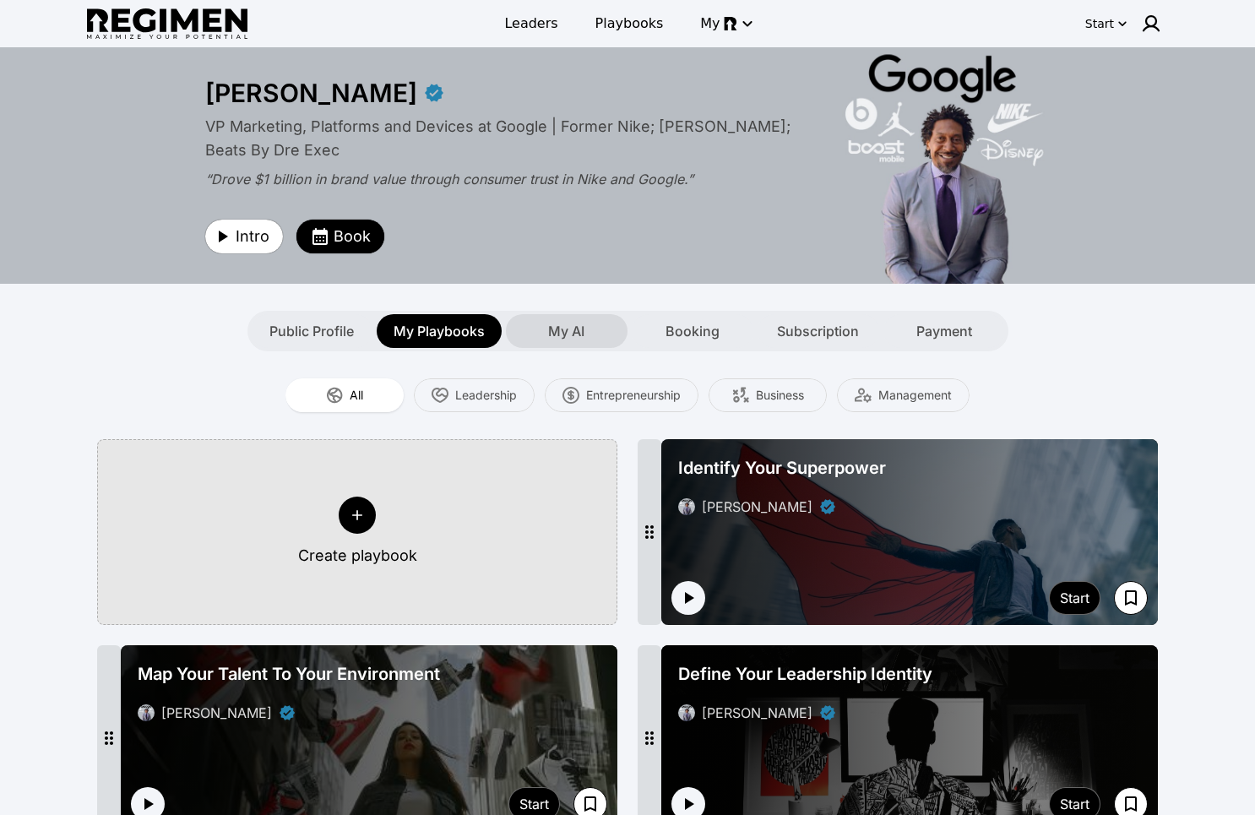
click at [559, 329] on span "My AI" at bounding box center [566, 331] width 36 height 20
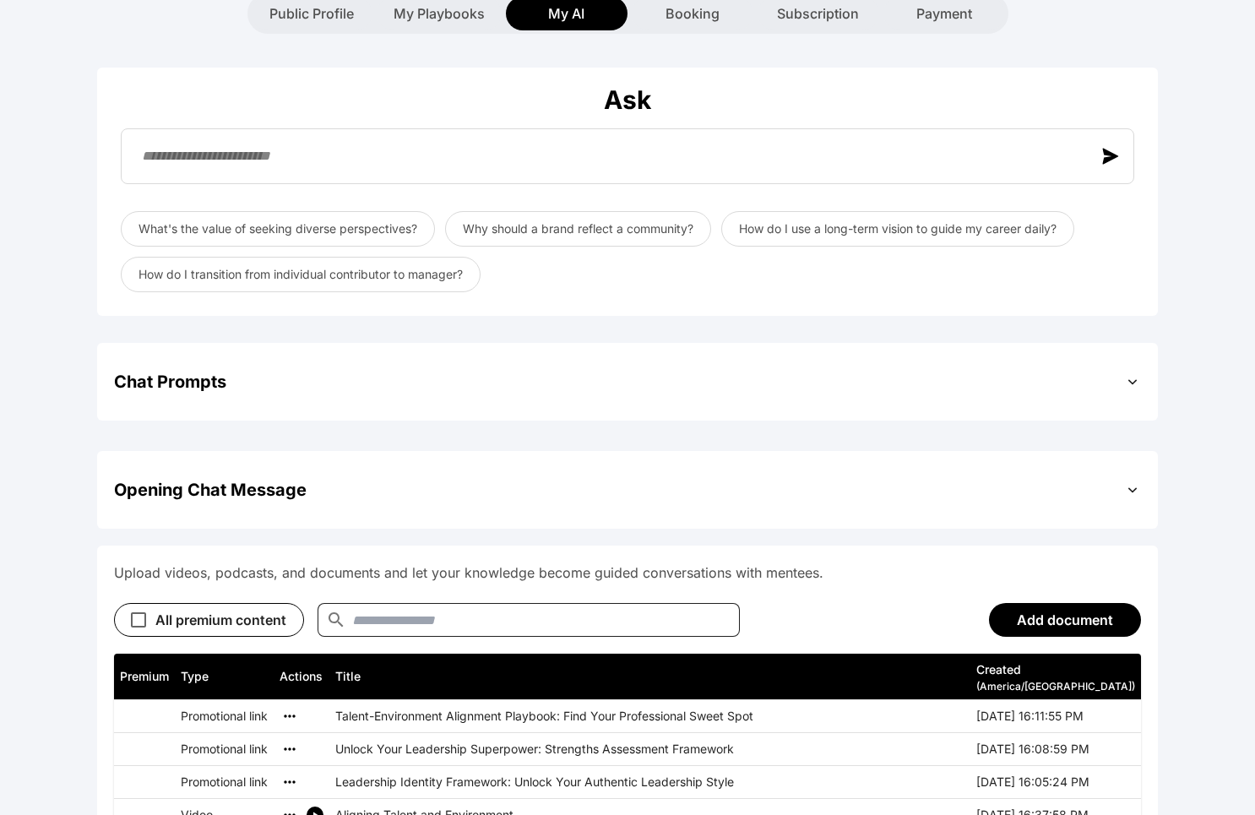
scroll to position [122, 0]
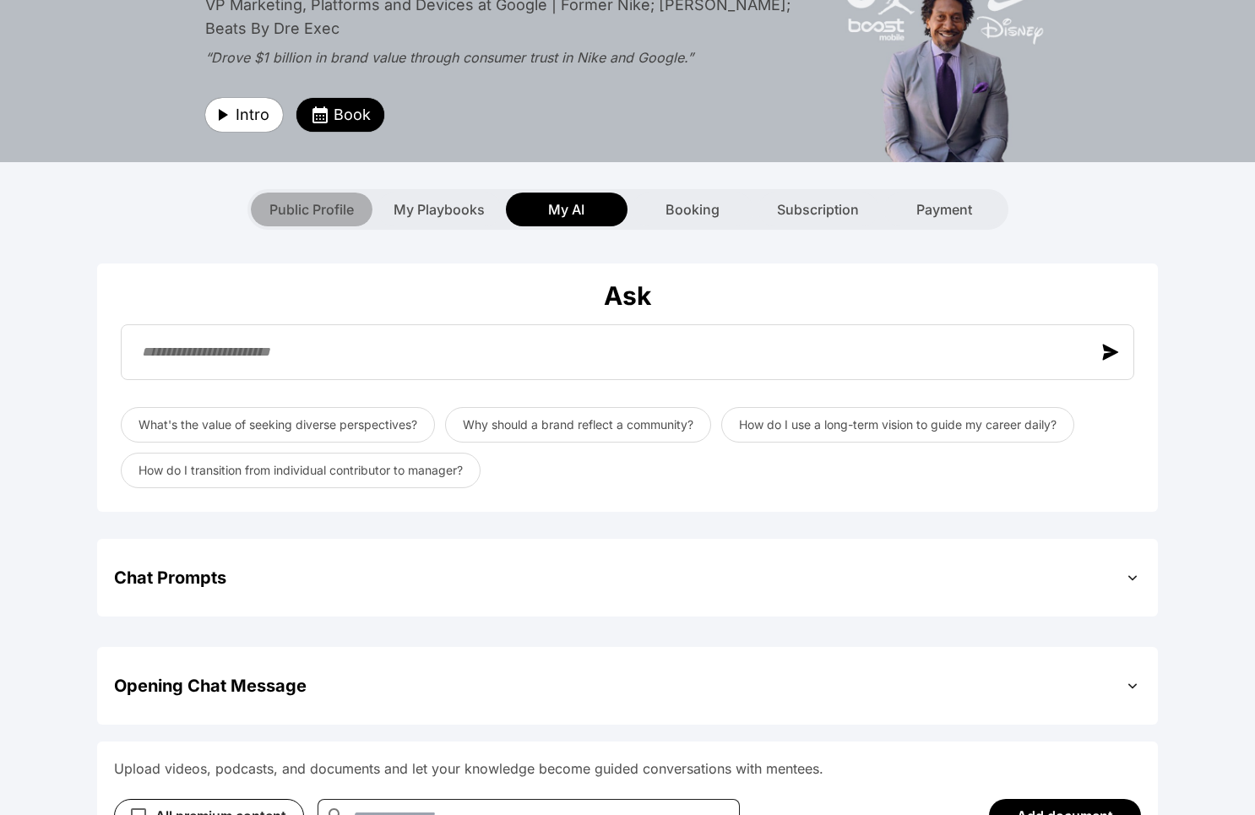
click at [303, 212] on span "Public Profile" at bounding box center [311, 209] width 84 height 20
